Goal: Navigation & Orientation: Find specific page/section

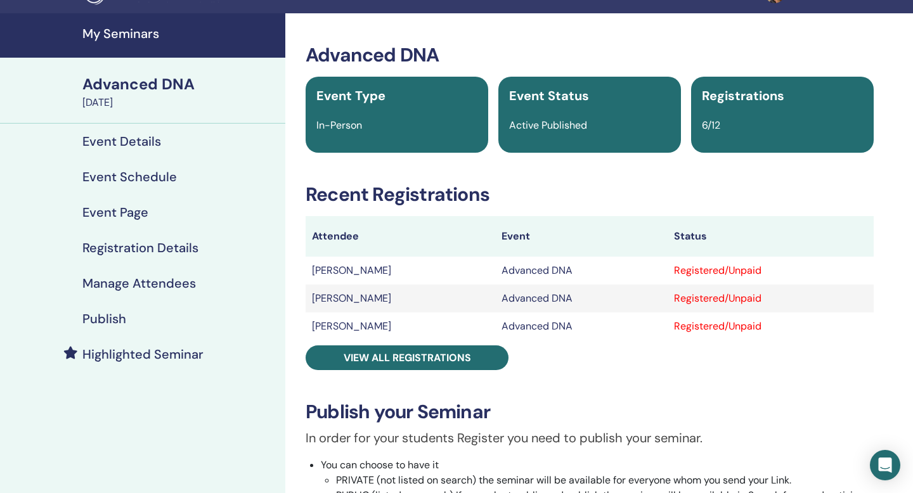
scroll to position [29, 0]
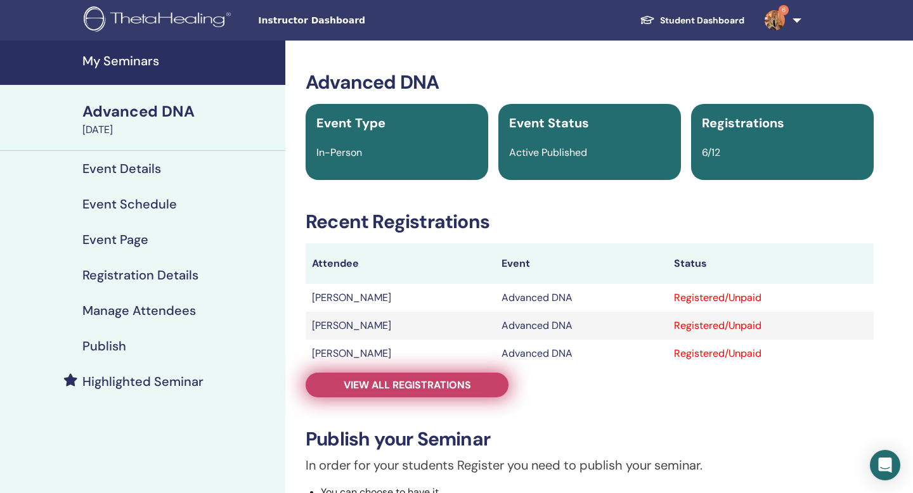
click at [424, 394] on link "View all registrations" at bounding box center [407, 385] width 203 height 25
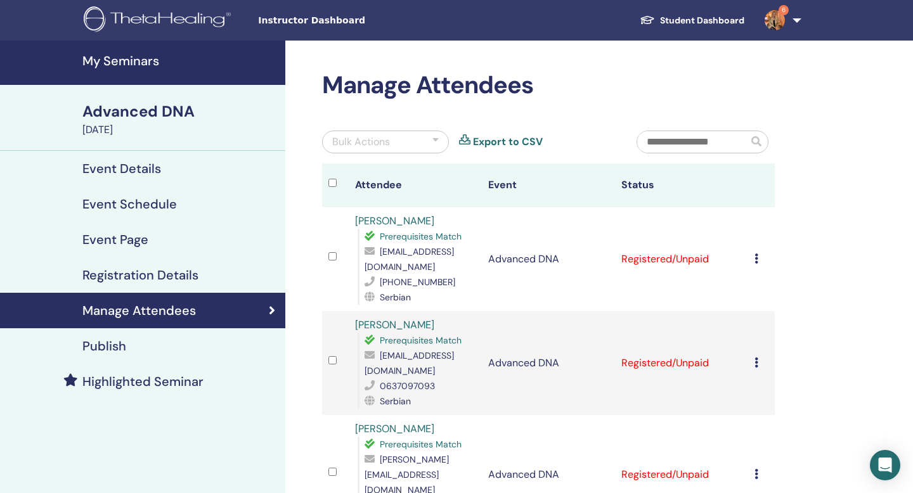
click at [787, 23] on span "6" at bounding box center [775, 20] width 30 height 10
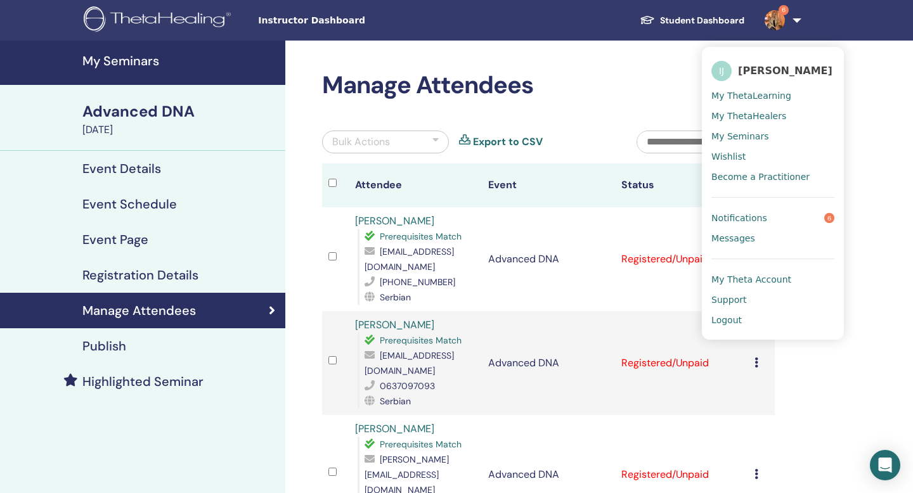
click at [743, 213] on span "Notifications" at bounding box center [740, 217] width 56 height 11
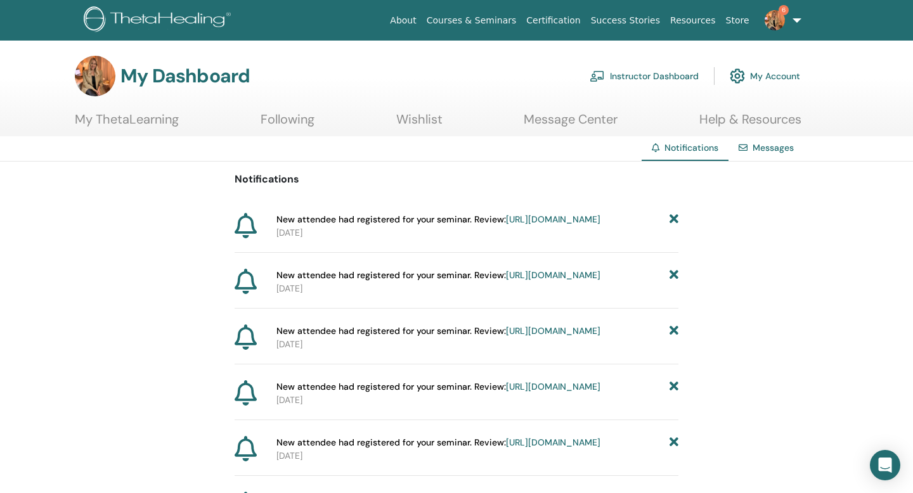
click at [152, 117] on link "My ThetaLearning" at bounding box center [127, 124] width 104 height 25
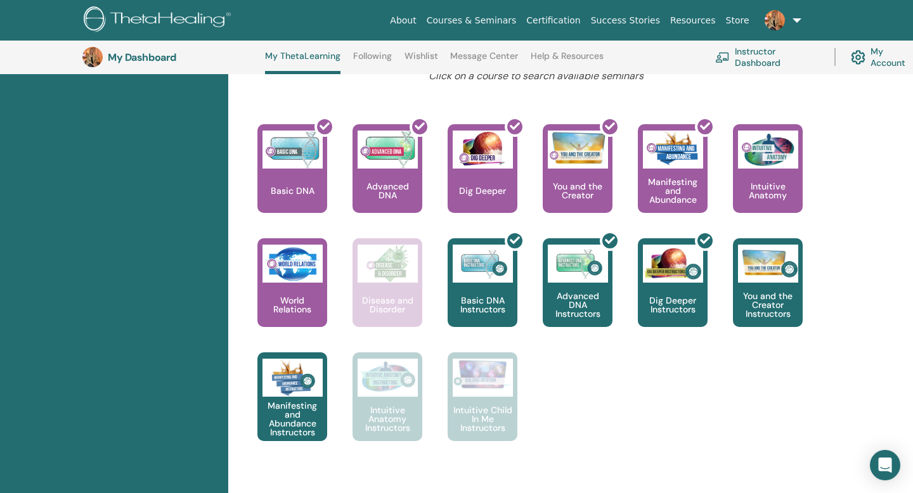
scroll to position [527, 0]
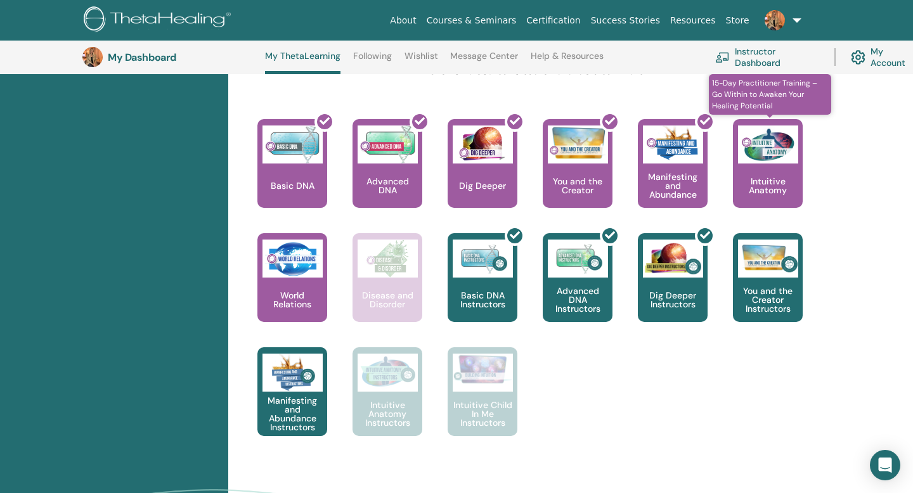
click at [781, 185] on p "Intuitive Anatomy" at bounding box center [768, 186] width 70 height 18
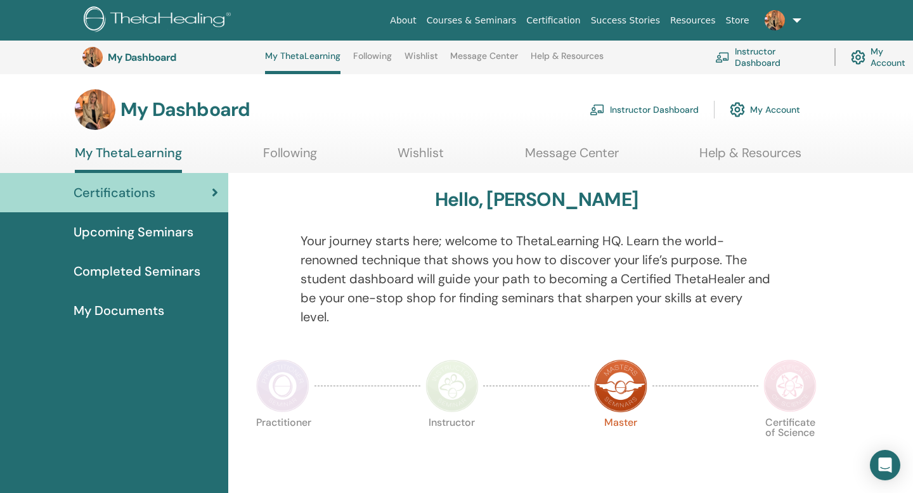
scroll to position [527, 0]
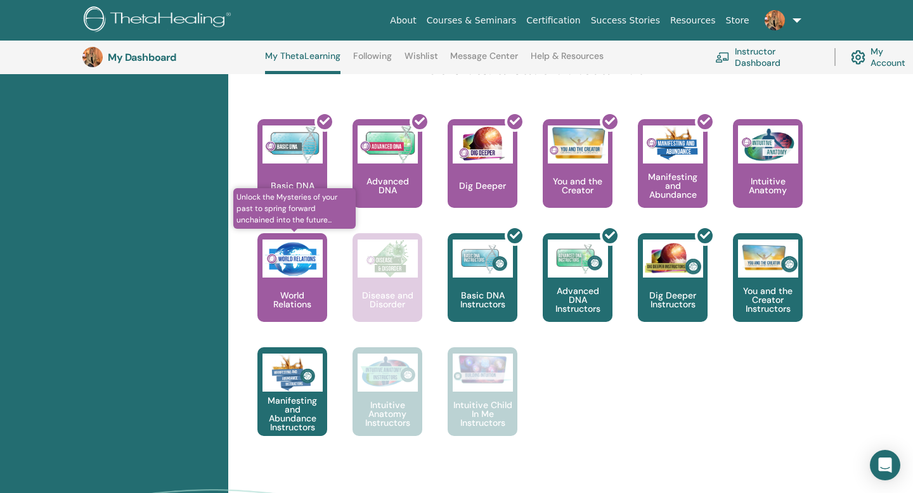
click at [294, 277] on img at bounding box center [293, 259] width 60 height 38
